Goal: Task Accomplishment & Management: Complete application form

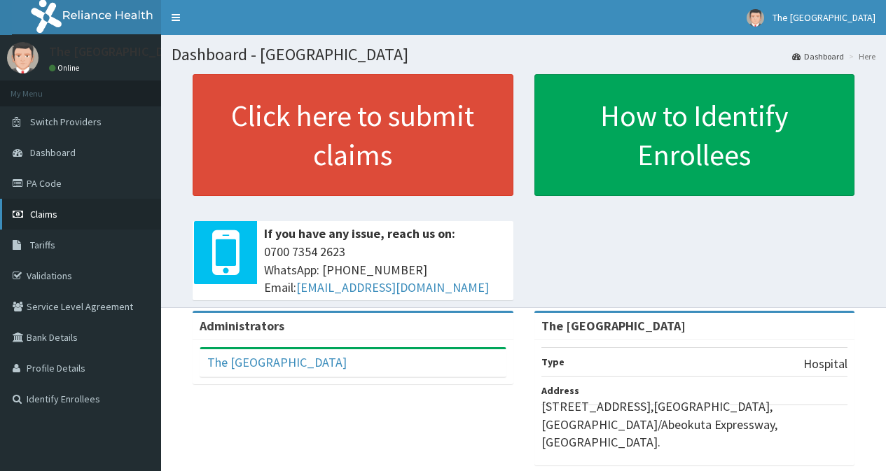
click at [51, 218] on span "Claims" at bounding box center [43, 214] width 27 height 13
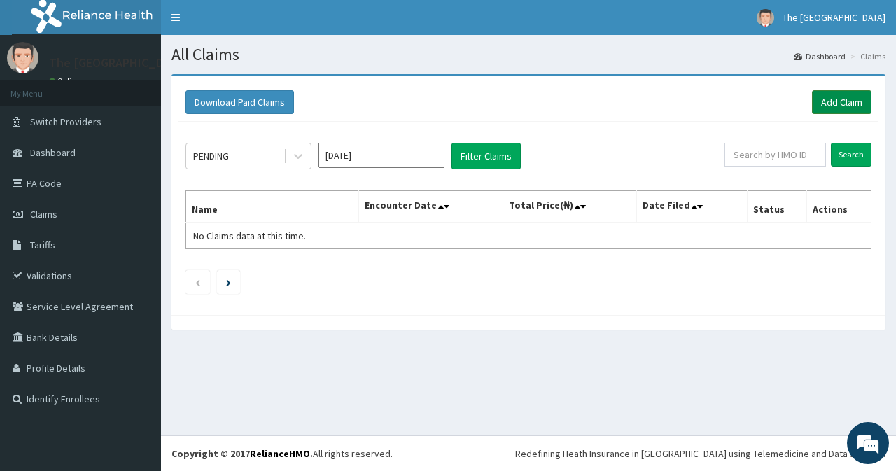
click at [830, 110] on link "Add Claim" at bounding box center [842, 102] width 60 height 24
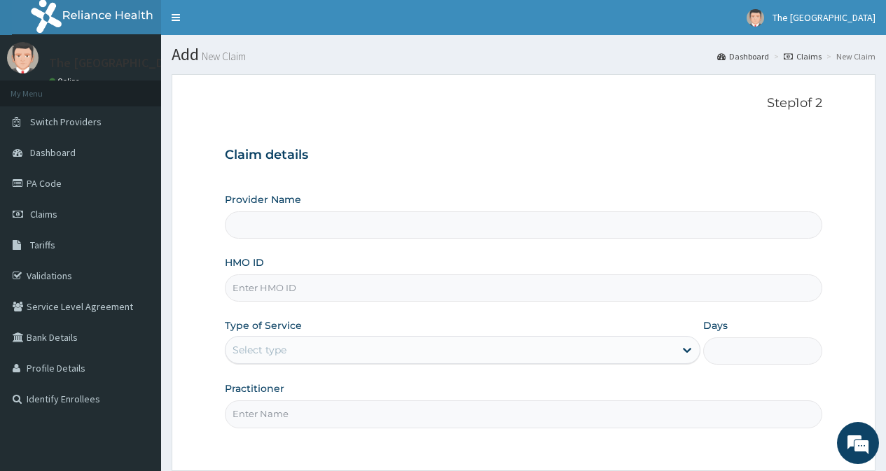
type input "The [GEOGRAPHIC_DATA]"
click at [370, 287] on input "HMO ID" at bounding box center [523, 287] width 597 height 27
paste input "ELN/10776/A"
type input "ELN/10776/A"
click at [309, 348] on div "Select type" at bounding box center [449, 350] width 449 height 22
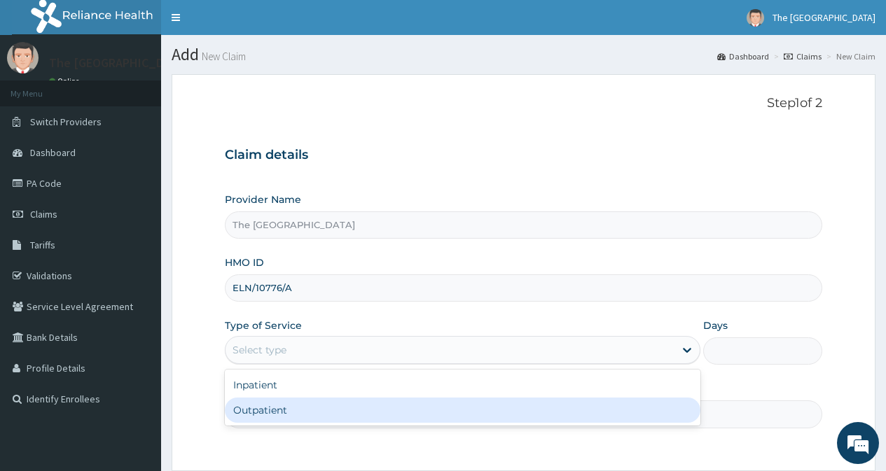
click at [292, 406] on div "Outpatient" at bounding box center [462, 410] width 475 height 25
type input "1"
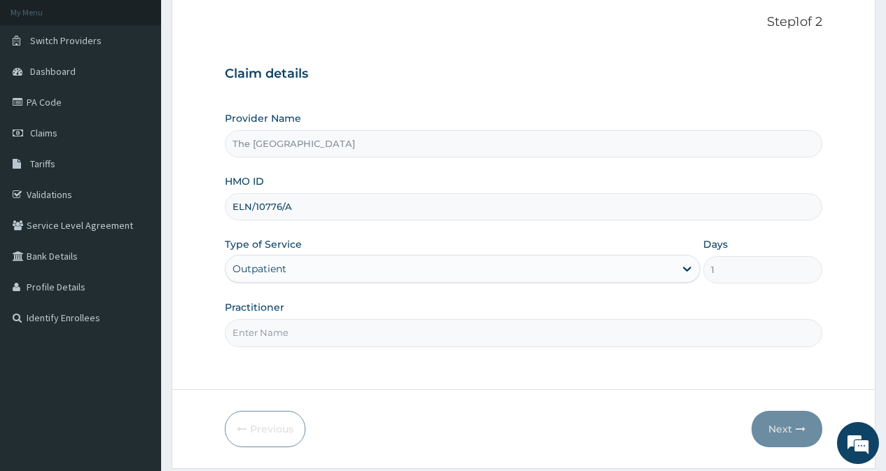
scroll to position [125, 0]
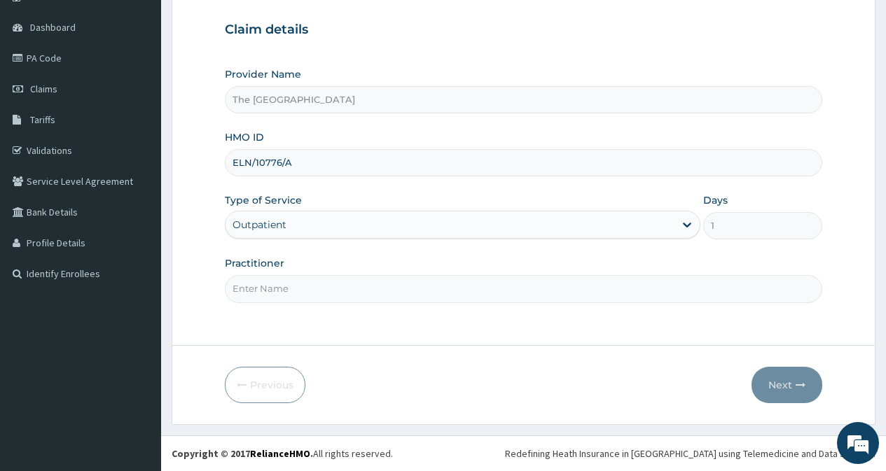
click at [306, 280] on input "Practitioner" at bounding box center [523, 288] width 597 height 27
type input "DR ODUWOLE"
click at [765, 388] on button "Next" at bounding box center [786, 385] width 71 height 36
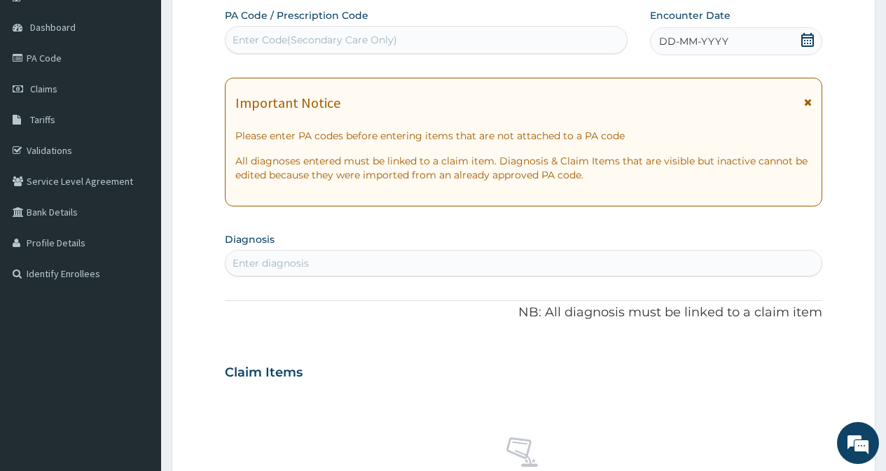
click at [811, 36] on icon at bounding box center [807, 40] width 14 height 14
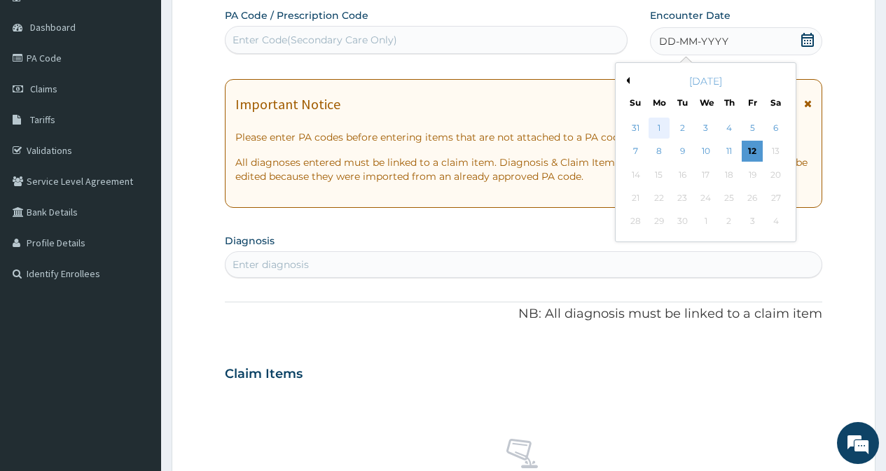
click at [648, 133] on div "1" at bounding box center [658, 128] width 21 height 21
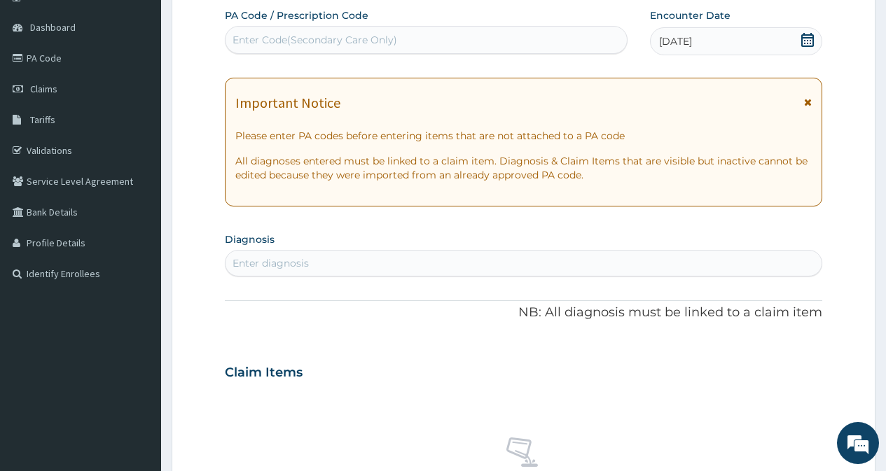
click at [422, 257] on div "Enter diagnosis" at bounding box center [523, 263] width 596 height 22
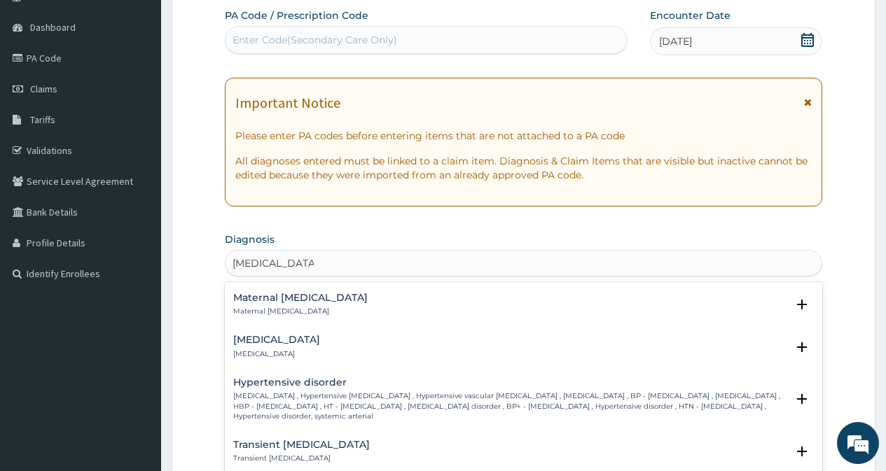
scroll to position [910, 0]
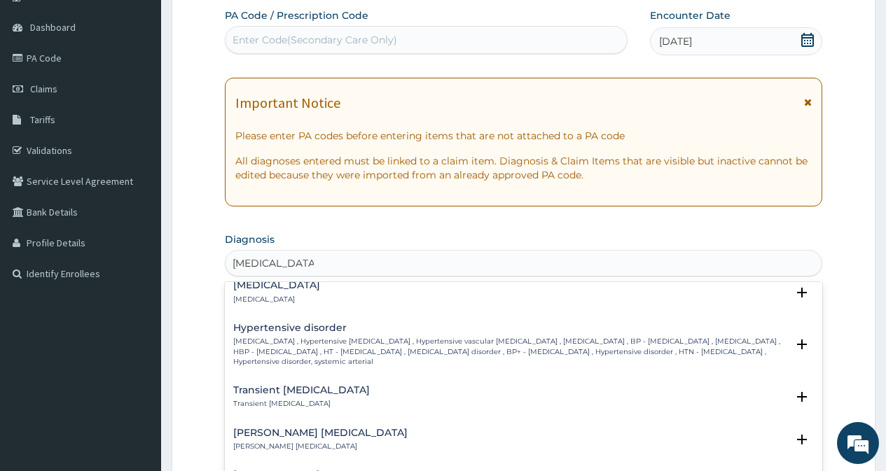
type input "HYPERTENSION"
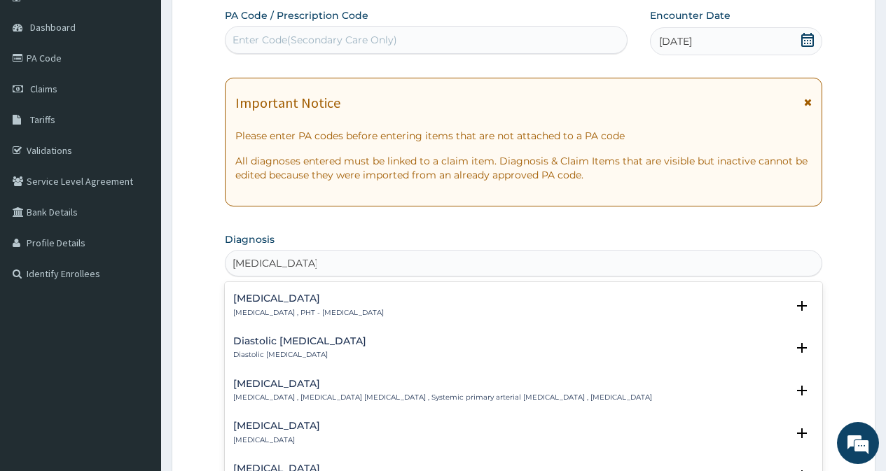
scroll to position [1080, 0]
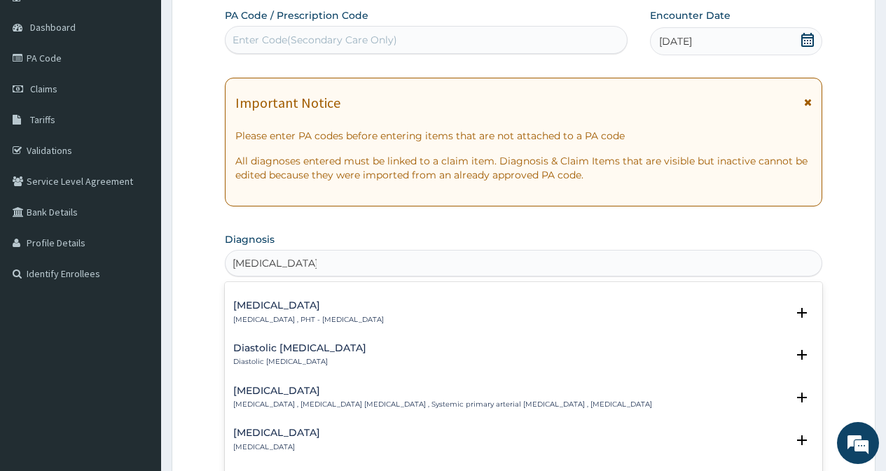
click at [393, 397] on div "Essential hypertension Essential hypertension , Idiopathic hypertension , Syste…" at bounding box center [442, 398] width 419 height 25
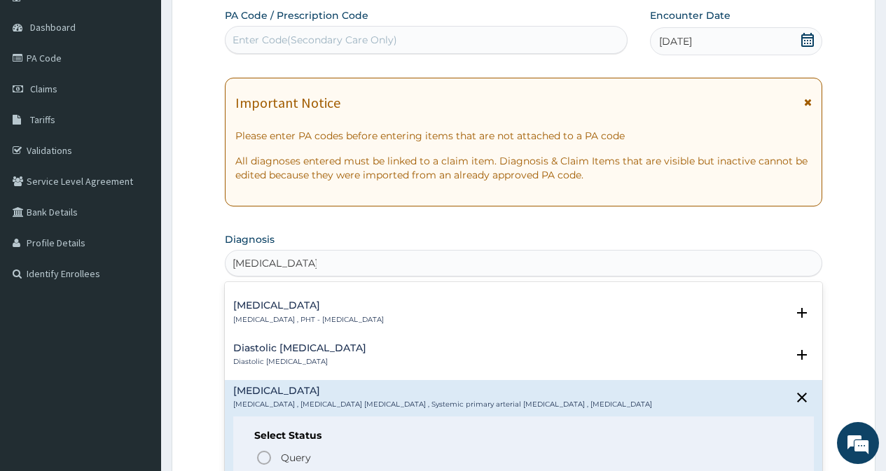
scroll to position [1150, 0]
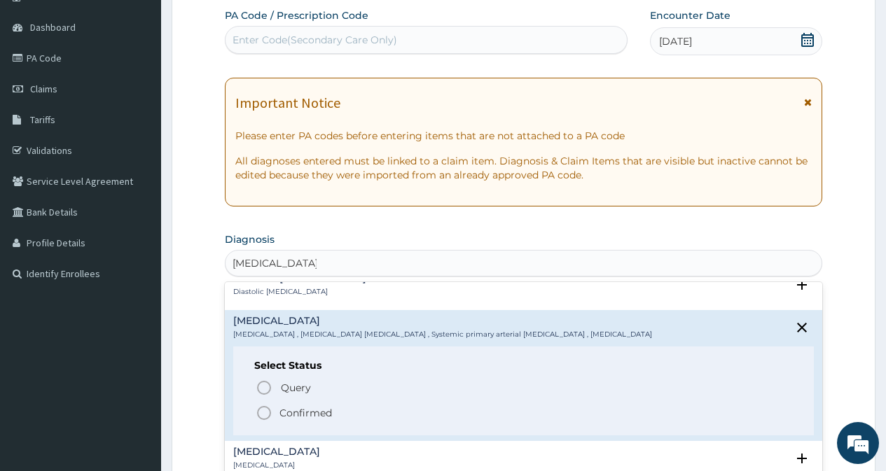
click at [266, 416] on icon "status option filled" at bounding box center [264, 413] width 17 height 17
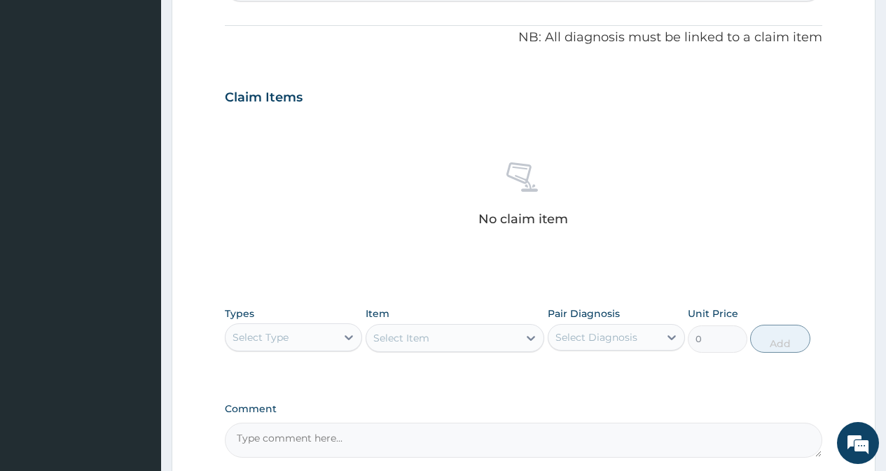
scroll to position [405, 0]
click at [270, 347] on div "Select Type" at bounding box center [280, 337] width 111 height 22
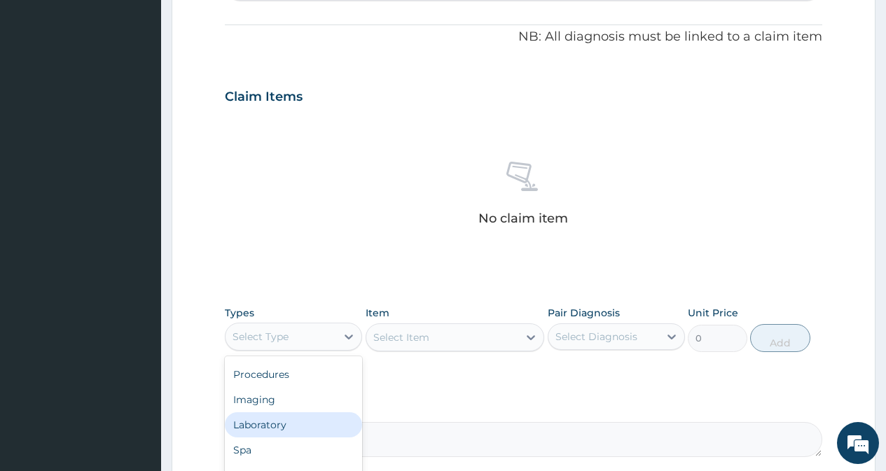
scroll to position [538, 0]
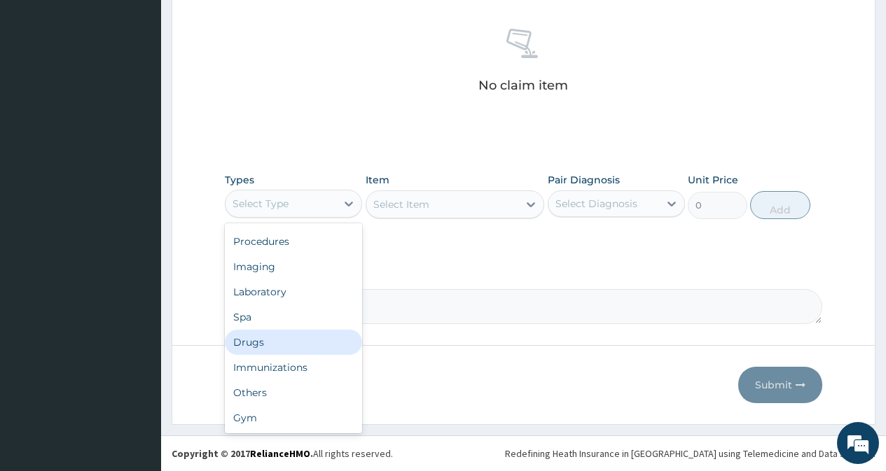
click at [298, 333] on div "Drugs" at bounding box center [293, 342] width 137 height 25
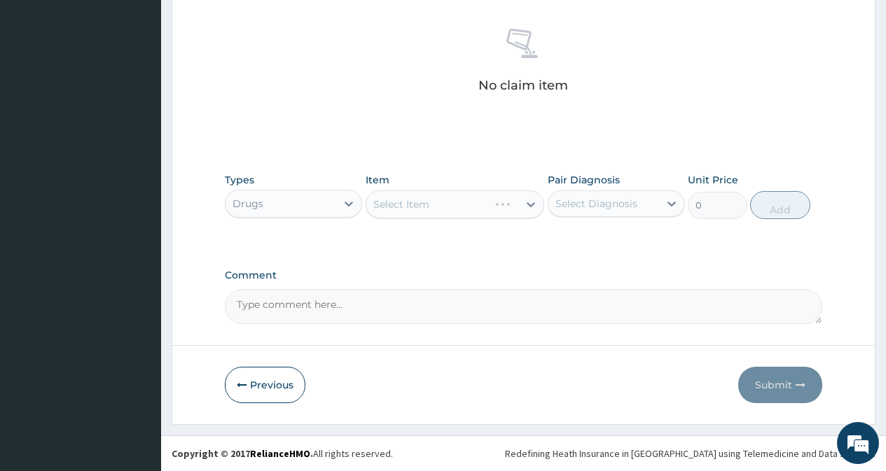
click at [431, 204] on div "Select Item" at bounding box center [454, 204] width 179 height 28
click at [431, 204] on div "Select Item" at bounding box center [442, 204] width 153 height 22
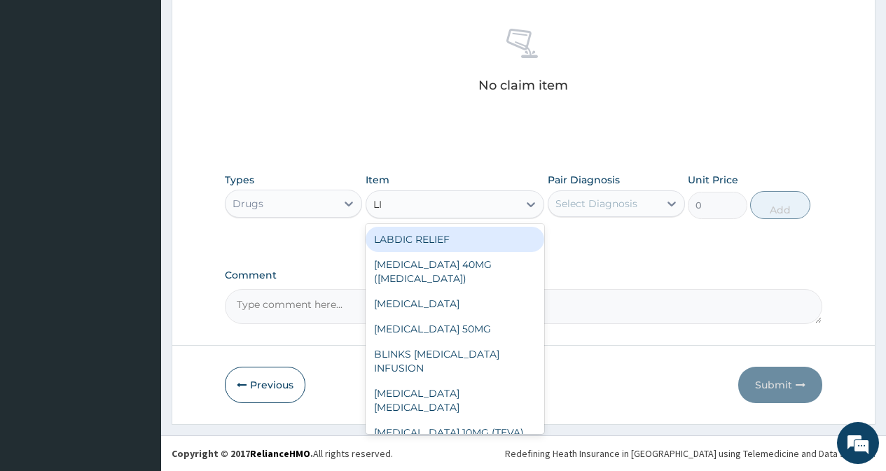
type input "LIS"
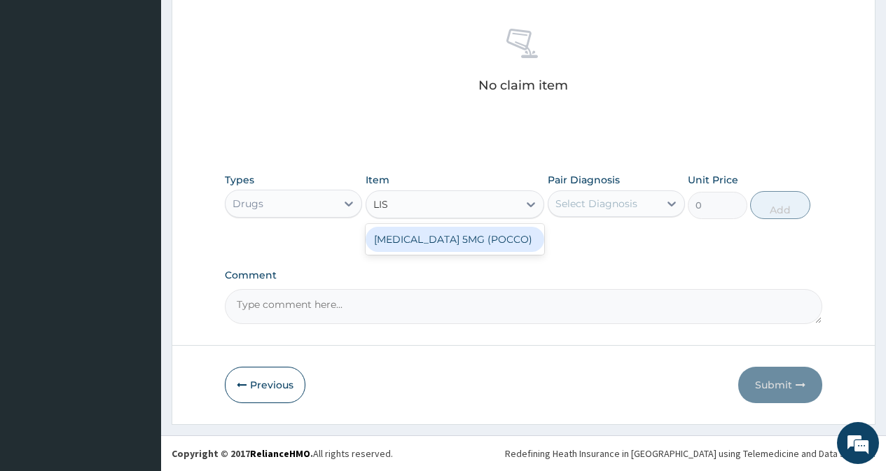
click at [435, 235] on div "LISINOPRIL 5MG (POCCO)" at bounding box center [454, 239] width 179 height 25
type input "53.21250152587891"
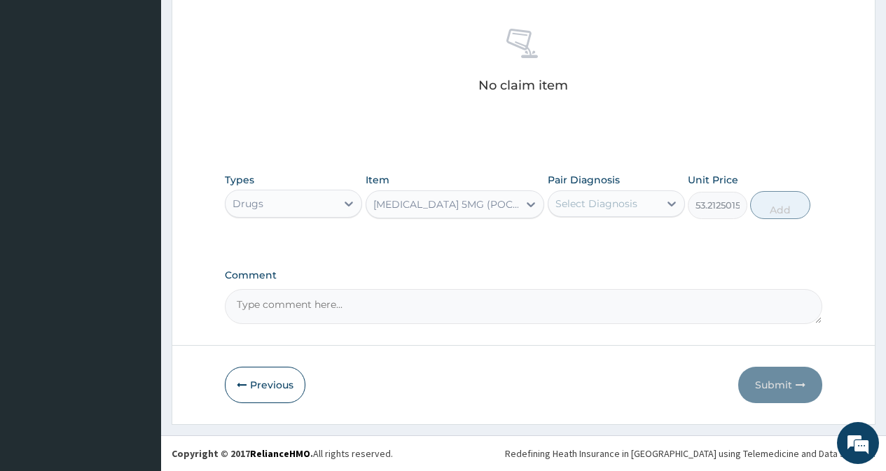
click at [589, 198] on div "Select Diagnosis" at bounding box center [596, 204] width 82 height 14
click at [579, 240] on label "Essential hypertension" at bounding box center [614, 238] width 87 height 14
checkbox input "true"
click at [769, 205] on button "Add" at bounding box center [780, 205] width 60 height 28
type input "0"
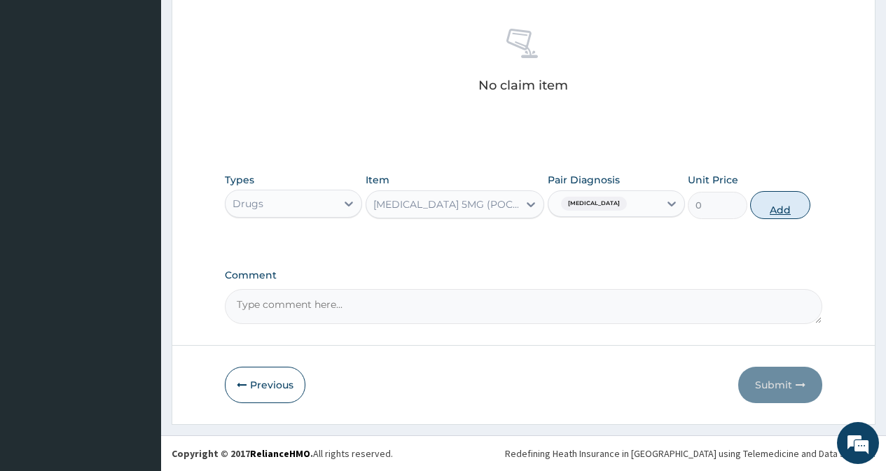
scroll to position [482, 0]
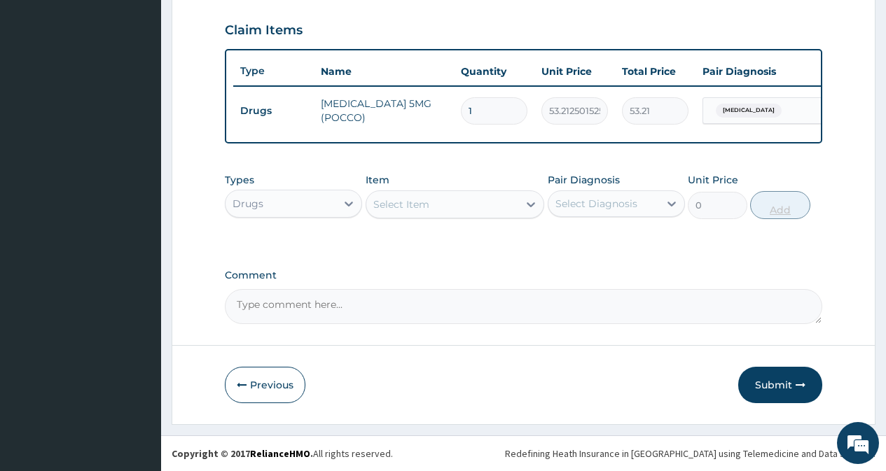
type input "14"
type input "744.98"
type input "14"
click at [425, 202] on div "Select Item" at bounding box center [401, 204] width 56 height 14
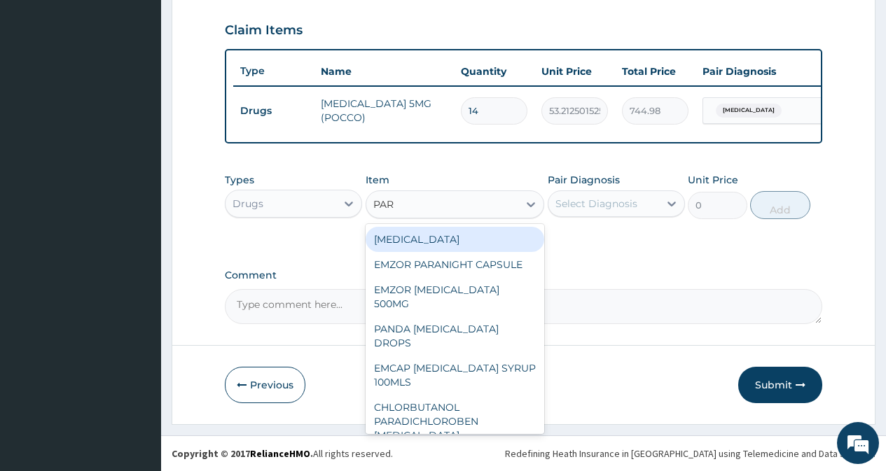
type input "PARA"
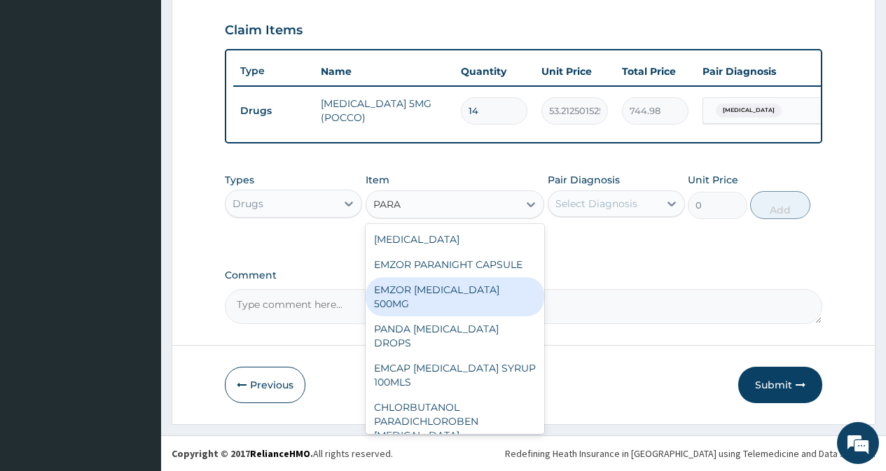
click at [449, 302] on div "EMZOR PARACETAMOL 500MG" at bounding box center [454, 296] width 179 height 39
type input "23.64999961853027"
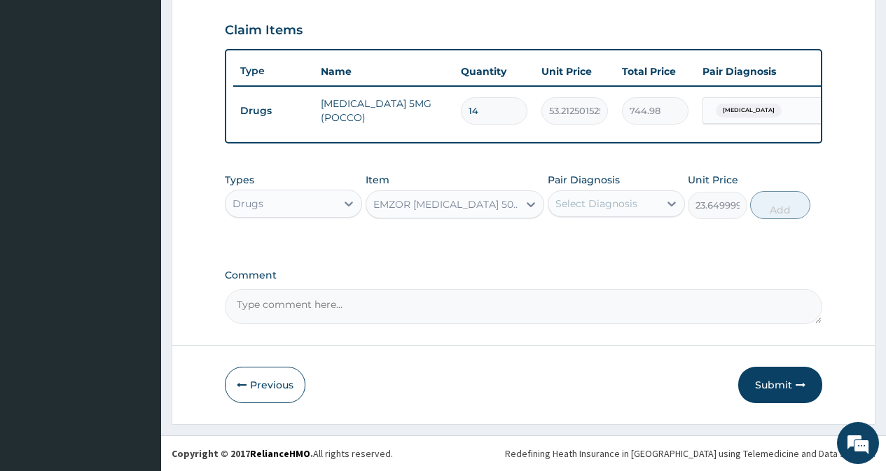
click at [624, 195] on div "Select Diagnosis" at bounding box center [603, 204] width 111 height 22
click at [608, 242] on label "Essential hypertension" at bounding box center [614, 238] width 87 height 14
checkbox input "true"
click at [804, 209] on button "Add" at bounding box center [780, 205] width 60 height 28
type input "0"
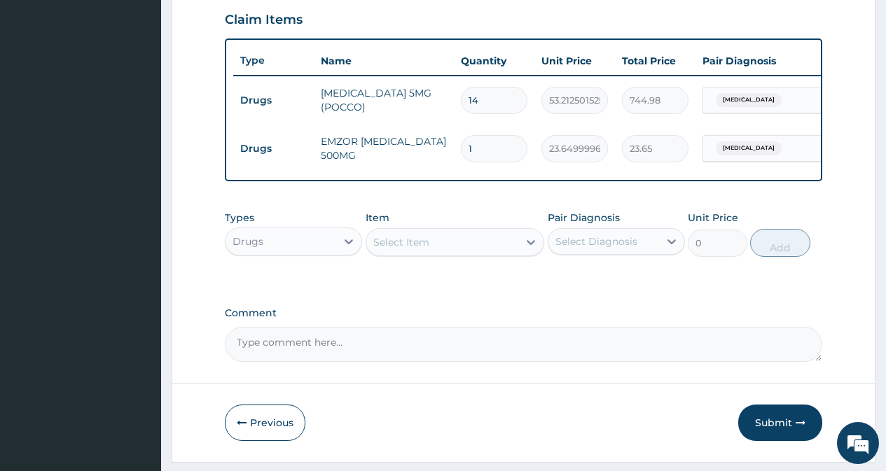
type input "10"
type input "236.50"
type input "10"
click at [408, 264] on div "Types Drugs Item Select Item Pair Diagnosis Select Diagnosis Unit Price 0 Add" at bounding box center [523, 234] width 597 height 60
click at [410, 253] on div "Select Item" at bounding box center [442, 242] width 153 height 22
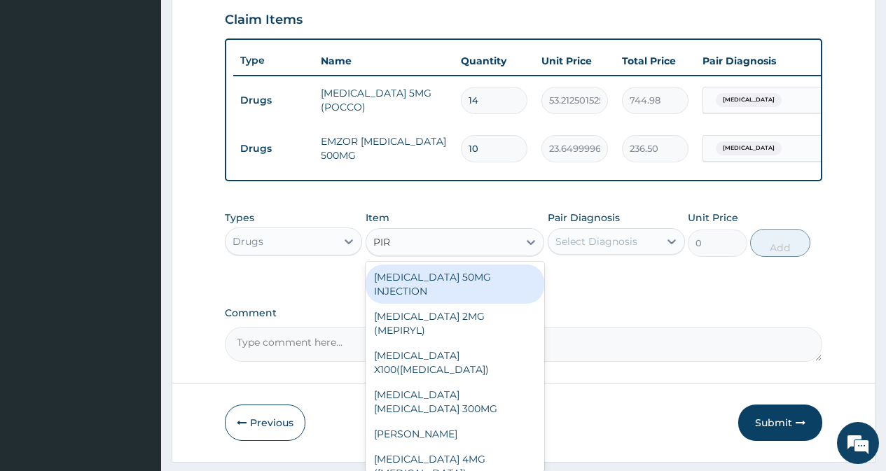
type input "PIRI"
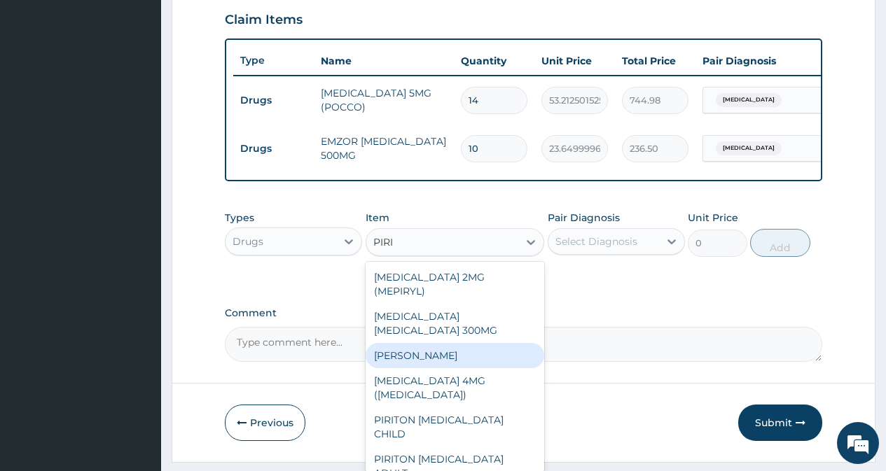
click at [433, 343] on div "PIRITON TAB EVANS" at bounding box center [454, 355] width 179 height 25
type input "23.64999961853027"
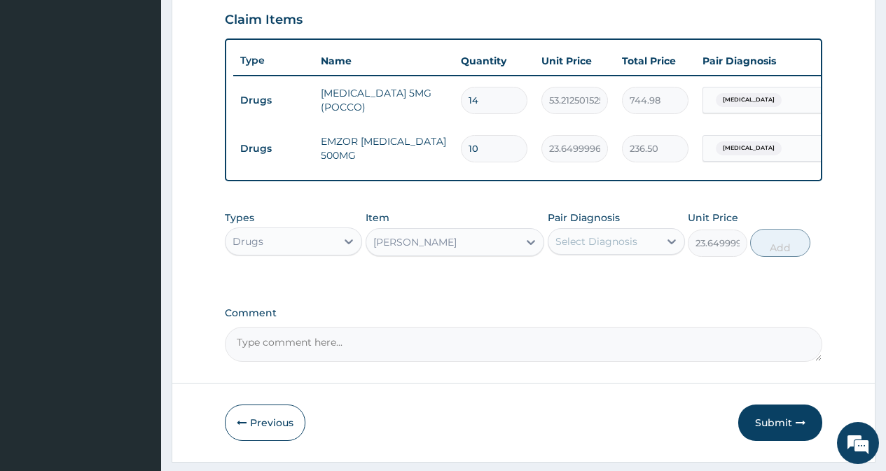
click at [613, 249] on div "Select Diagnosis" at bounding box center [596, 242] width 82 height 14
click at [599, 292] on div "Essential hypertension" at bounding box center [616, 277] width 137 height 29
checkbox input "true"
click at [770, 246] on button "Add" at bounding box center [780, 243] width 60 height 28
type input "0"
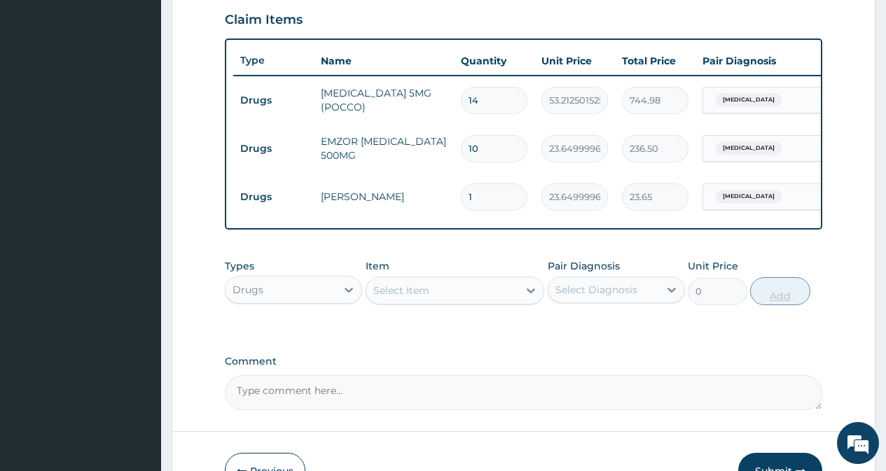
type input "0.00"
type input "5"
type input "118.25"
type input "5"
click at [274, 301] on div "Drugs" at bounding box center [280, 290] width 111 height 22
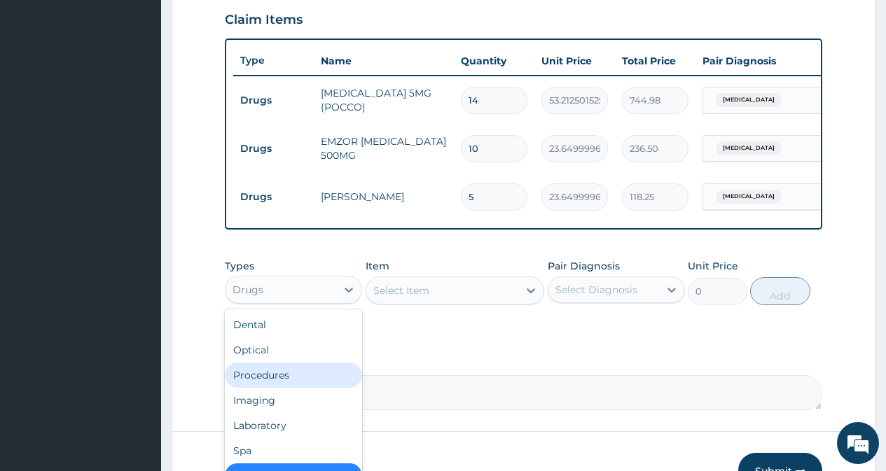
click at [281, 377] on div "Procedures" at bounding box center [293, 375] width 137 height 25
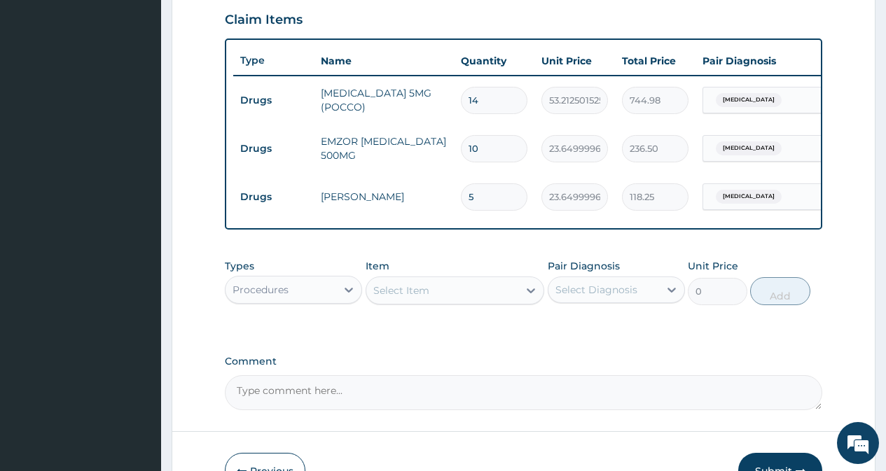
click at [421, 302] on div "Select Item" at bounding box center [442, 290] width 153 height 22
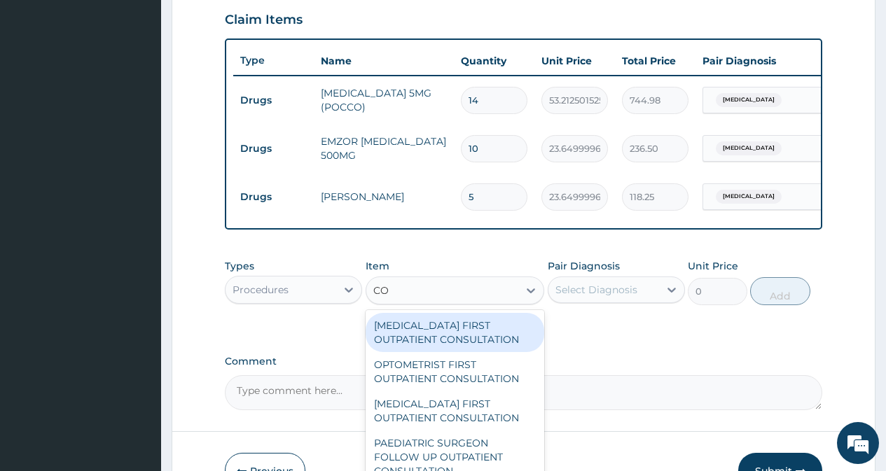
type input "C"
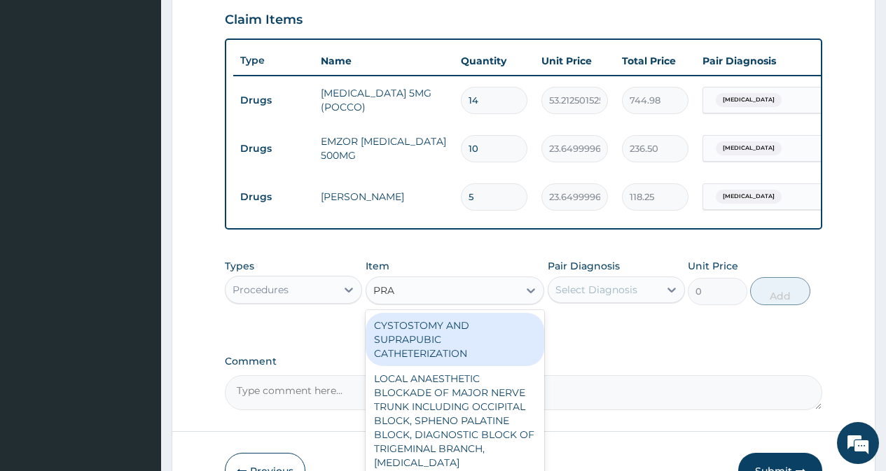
type input "PRAC"
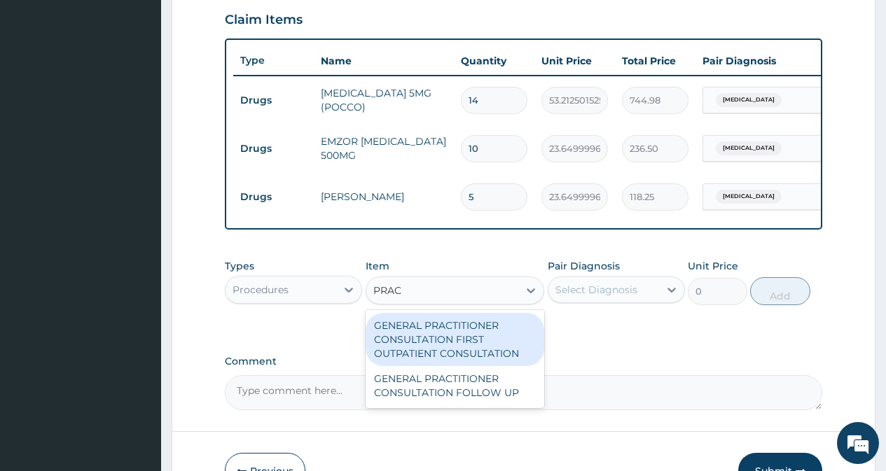
click at [427, 339] on div "GENERAL PRACTITIONER CONSULTATION FIRST OUTPATIENT CONSULTATION" at bounding box center [454, 339] width 179 height 53
type input "3547.5"
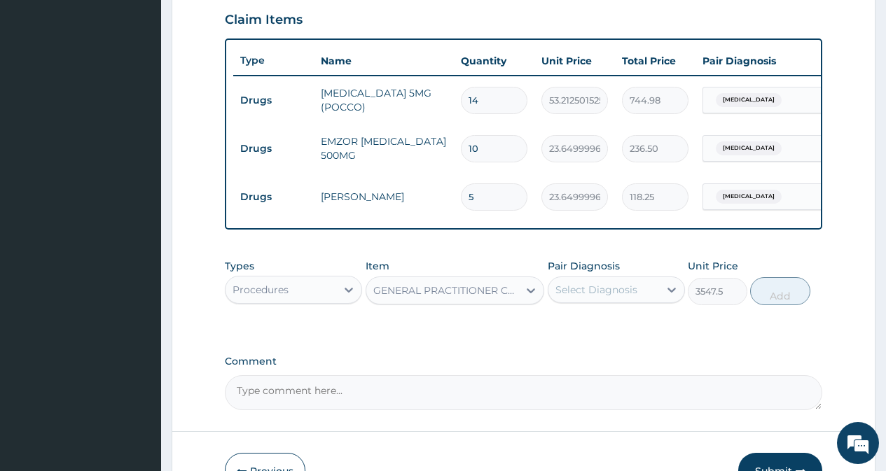
click at [585, 273] on label "Pair Diagnosis" at bounding box center [584, 266] width 72 height 14
click at [571, 297] on div "Select Diagnosis" at bounding box center [596, 290] width 82 height 14
drag, startPoint x: 592, startPoint y: 342, endPoint x: 725, endPoint y: 329, distance: 133.6
click at [595, 331] on label "Essential hypertension" at bounding box center [614, 324] width 87 height 14
checkbox input "true"
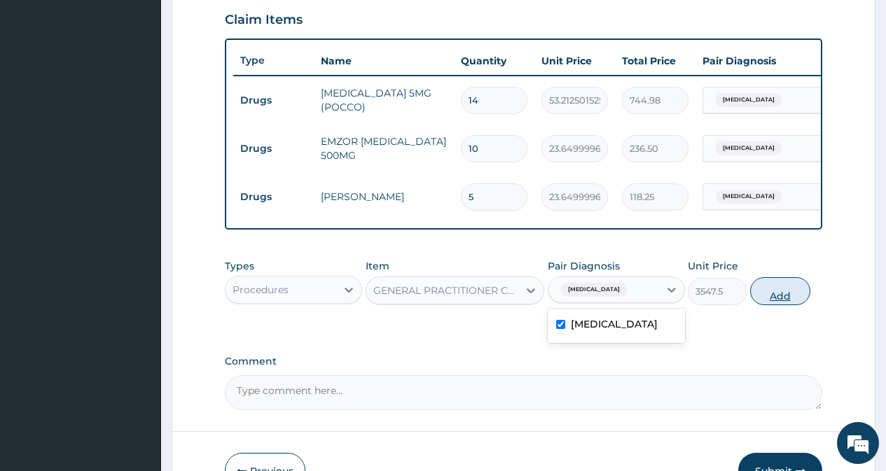
click at [757, 305] on button "Add" at bounding box center [780, 291] width 60 height 28
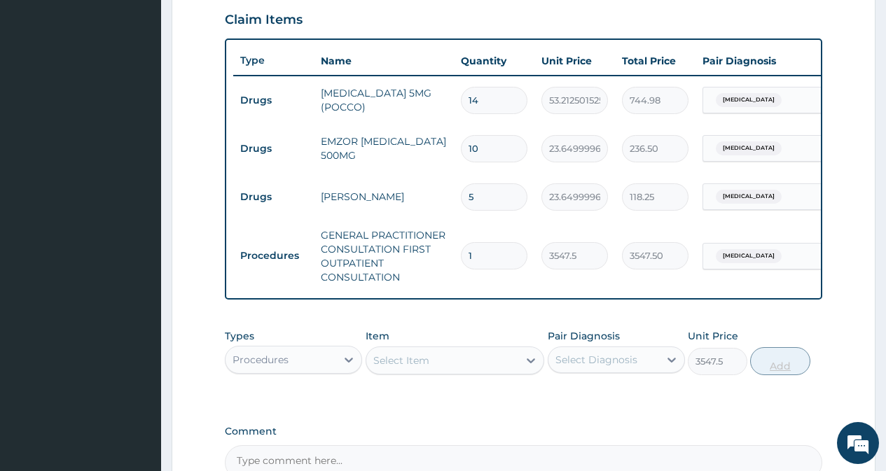
type input "0"
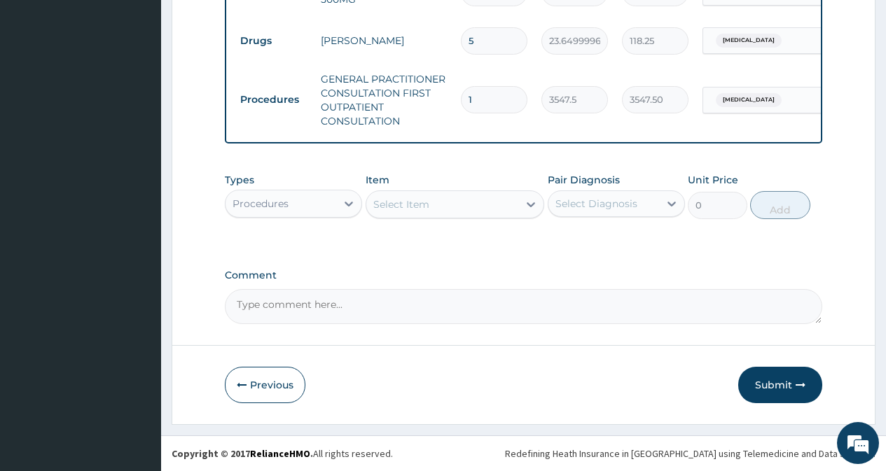
drag, startPoint x: 751, startPoint y: 375, endPoint x: 638, endPoint y: 46, distance: 348.1
click at [752, 376] on button "Submit" at bounding box center [780, 385] width 84 height 36
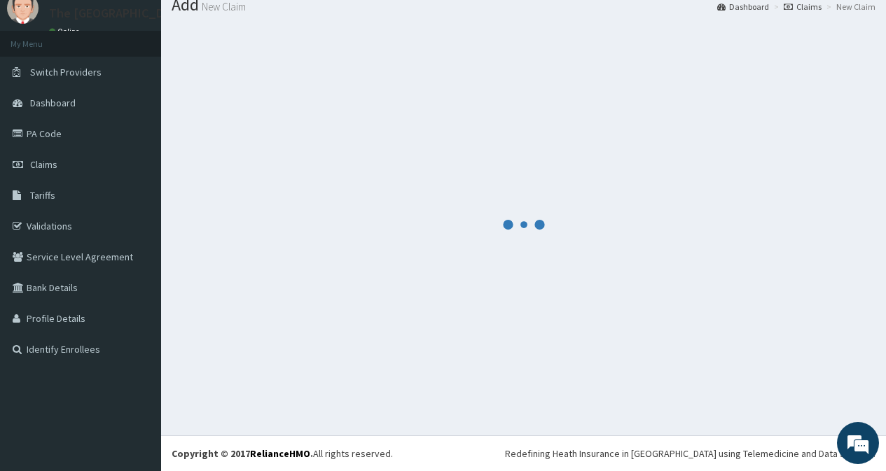
scroll to position [50, 0]
